Goal: Communication & Community: Answer question/provide support

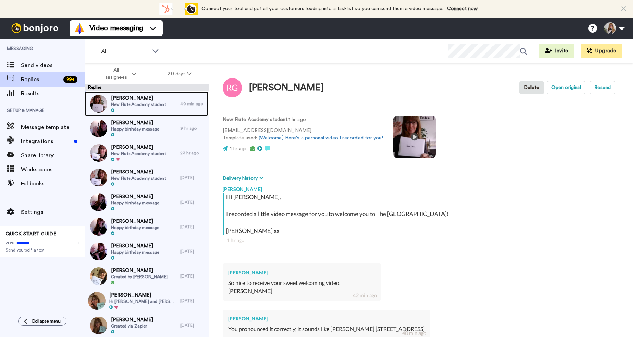
click at [181, 105] on div "40 min ago" at bounding box center [192, 104] width 25 height 6
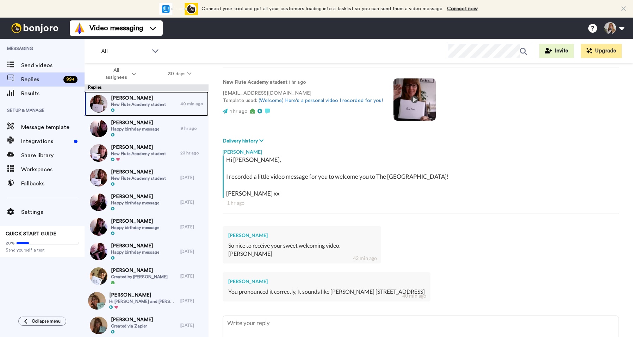
scroll to position [38, 0]
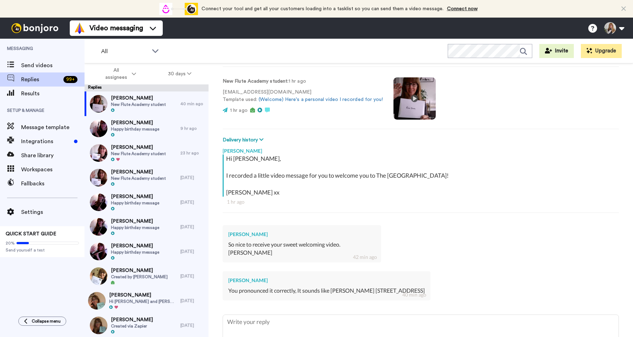
drag, startPoint x: 349, startPoint y: 291, endPoint x: 447, endPoint y: 291, distance: 98.6
click at [425, 291] on div "You pronounced it correctly, It sounds like Reeva 2905 NW Ashland Lane Mcminnvi…" at bounding box center [326, 291] width 197 height 8
copy div "2905 NW Ashland Lane Mcminnville, OR"
type textarea "x"
